Goal: Find specific page/section: Find specific page/section

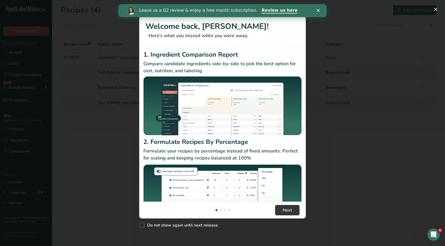
click at [273, 223] on div "Do not show again until next release" at bounding box center [222, 224] width 166 height 11
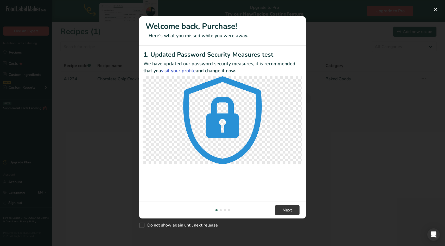
click at [334, 135] on div "New Features" at bounding box center [222, 123] width 445 height 246
